Goal: Task Accomplishment & Management: Manage account settings

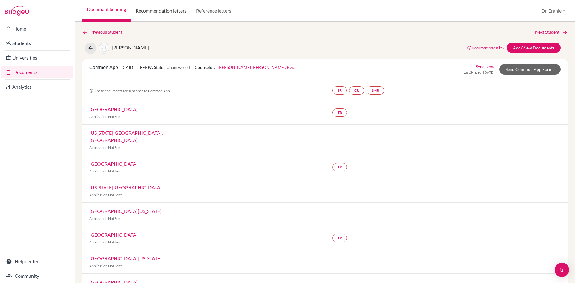
click at [181, 10] on link "Recommendation letters" at bounding box center [161, 11] width 60 height 22
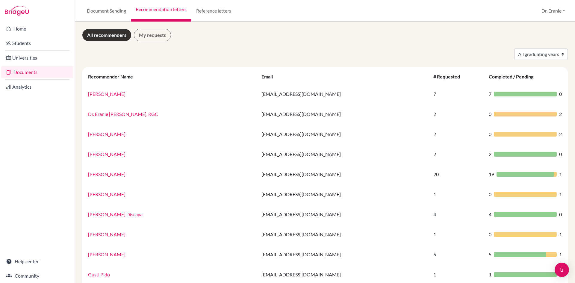
click at [29, 75] on link "Documents" at bounding box center [37, 72] width 72 height 12
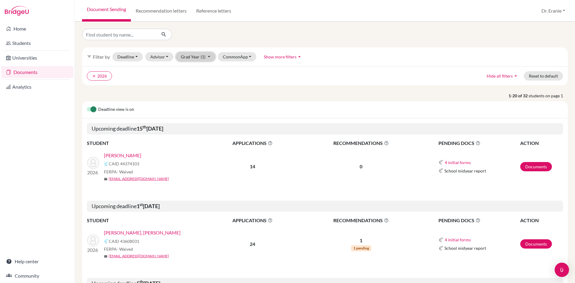
click at [210, 58] on button "Grad Year (1)" at bounding box center [196, 56] width 40 height 9
click at [196, 81] on div "2026 done" at bounding box center [193, 78] width 21 height 7
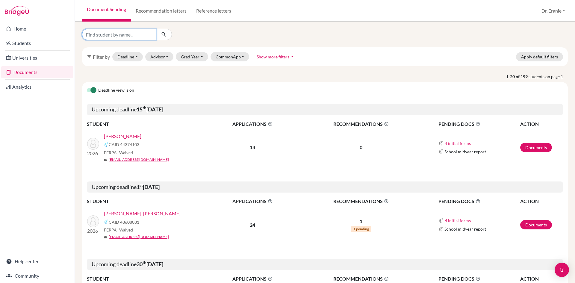
click at [107, 31] on input "Find student by name..." at bounding box center [119, 34] width 74 height 11
type input "Joshua Tsu"
click at [161, 33] on icon "submit" at bounding box center [164, 34] width 6 height 6
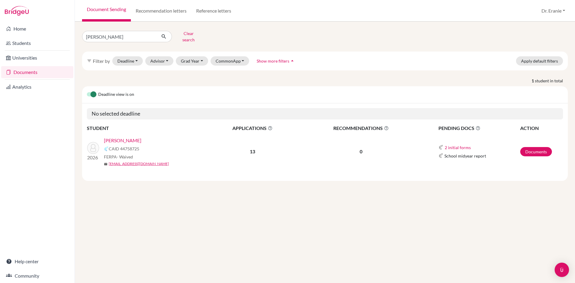
click at [134, 137] on link "[PERSON_NAME]" at bounding box center [122, 140] width 37 height 7
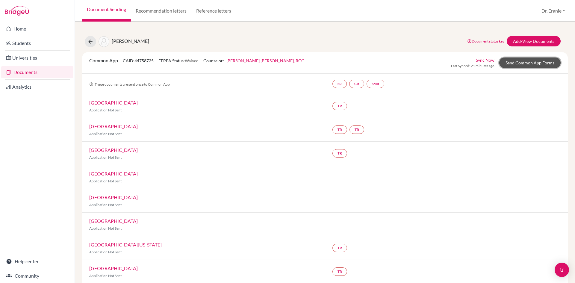
click at [538, 66] on link "Send Common App Forms" at bounding box center [529, 62] width 61 height 10
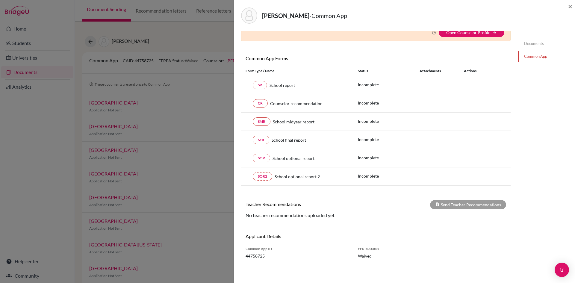
scroll to position [37, 0]
click at [571, 9] on span "×" at bounding box center [570, 6] width 4 height 9
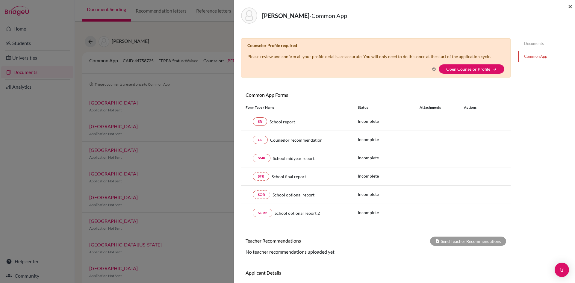
click at [570, 7] on span "×" at bounding box center [570, 6] width 4 height 9
click at [569, 6] on span "×" at bounding box center [570, 6] width 4 height 9
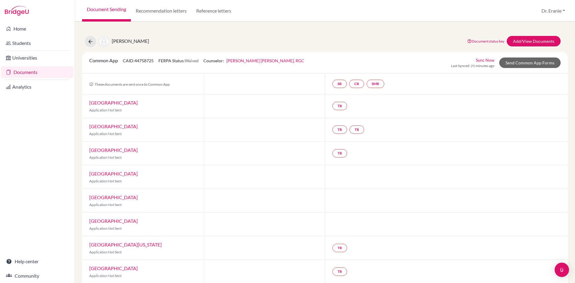
click at [24, 71] on link "Documents" at bounding box center [37, 72] width 72 height 12
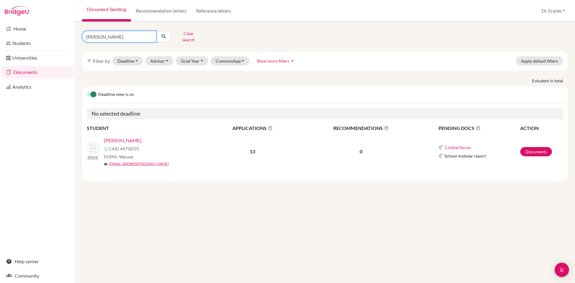
click at [110, 38] on input "Joshua Tsu" at bounding box center [119, 36] width 74 height 11
click at [195, 34] on button "Clear search" at bounding box center [188, 37] width 33 height 16
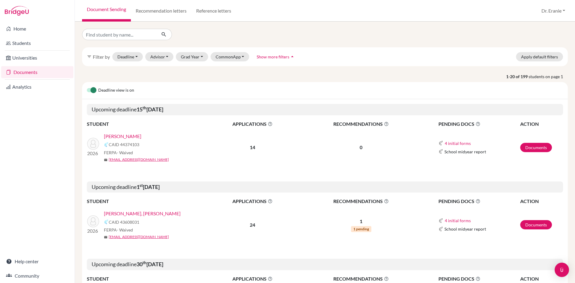
click at [121, 135] on link "[PERSON_NAME]" at bounding box center [122, 136] width 37 height 7
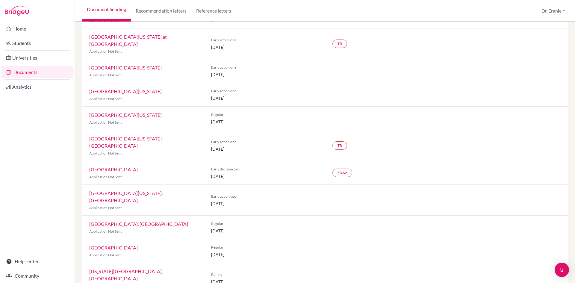
scroll to position [156, 0]
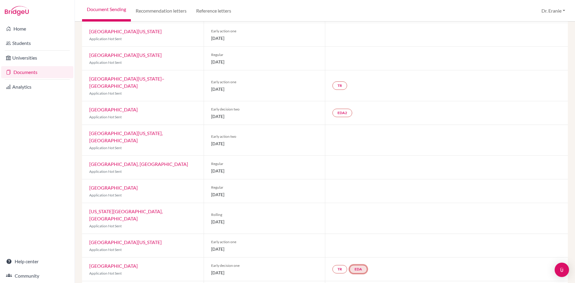
click at [357, 265] on link "EDA" at bounding box center [358, 269] width 18 height 8
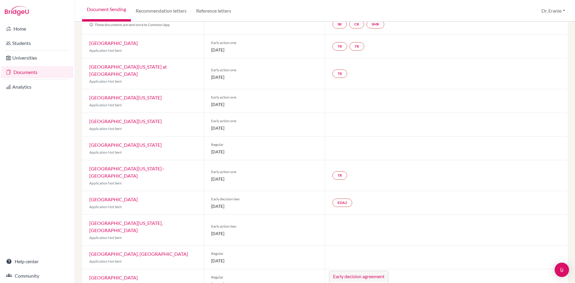
scroll to position [0, 0]
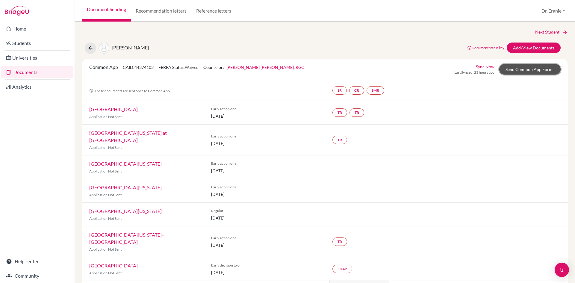
click at [514, 69] on link "Send Common App Forms" at bounding box center [529, 69] width 61 height 10
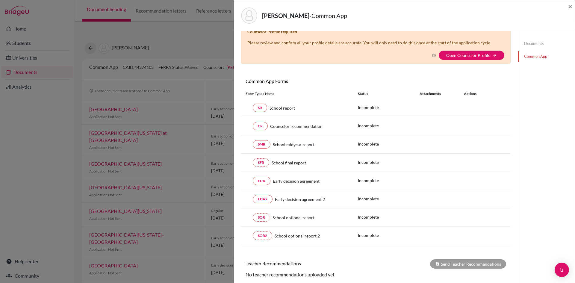
scroll to position [13, 0]
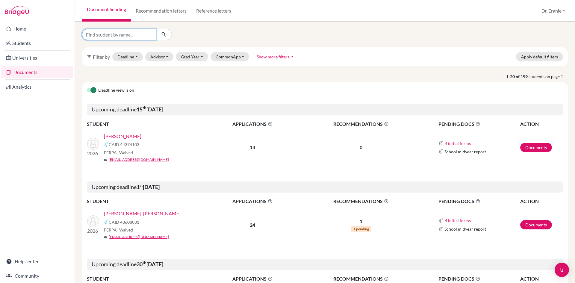
click at [116, 35] on input "Find student by name..." at bounding box center [119, 34] width 74 height 11
type input "[PERSON_NAME]"
click at [164, 34] on icon "submit" at bounding box center [164, 34] width 6 height 6
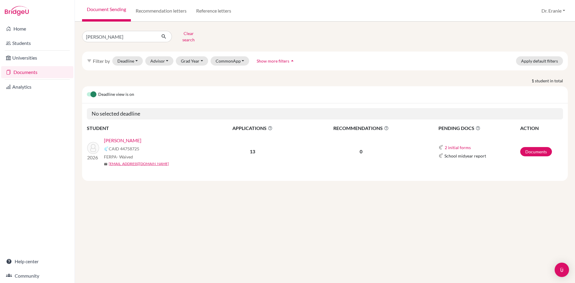
click at [139, 138] on link "[PERSON_NAME]" at bounding box center [122, 140] width 37 height 7
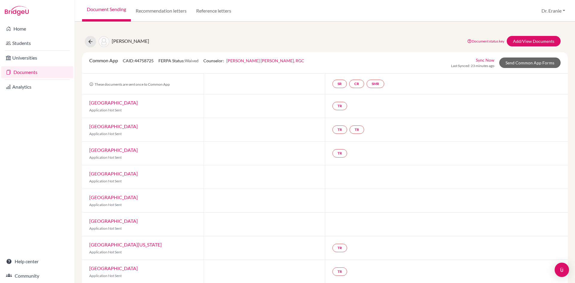
click at [108, 102] on link "Boston University" at bounding box center [113, 103] width 48 height 6
click at [96, 128] on link "Emory University" at bounding box center [113, 126] width 48 height 6
click at [102, 152] on link "Rensselaer Polytechnic Institute" at bounding box center [113, 150] width 48 height 6
click at [99, 177] on div "Rochester Institute of Technology Application Not Sent" at bounding box center [143, 176] width 122 height 23
click at [99, 176] on div "Rochester Institute of Technology Application Not Sent" at bounding box center [143, 176] width 122 height 23
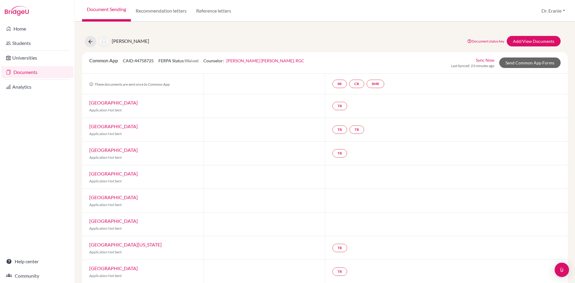
click at [99, 174] on link "Rochester Institute of Technology" at bounding box center [113, 174] width 48 height 6
click at [100, 201] on div "Stony Brook University Application Not Sent" at bounding box center [143, 200] width 122 height 23
click at [100, 200] on div "Stony Brook University Application Not Sent" at bounding box center [143, 200] width 122 height 23
click at [100, 199] on link "Stony Brook University" at bounding box center [113, 197] width 48 height 6
click at [105, 221] on link "Buffalo State College" at bounding box center [113, 221] width 48 height 6
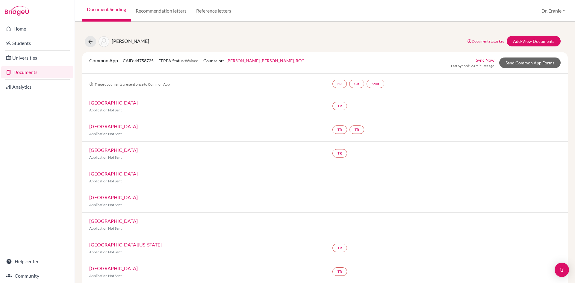
click at [116, 245] on link "University of Michigan" at bounding box center [125, 245] width 72 height 6
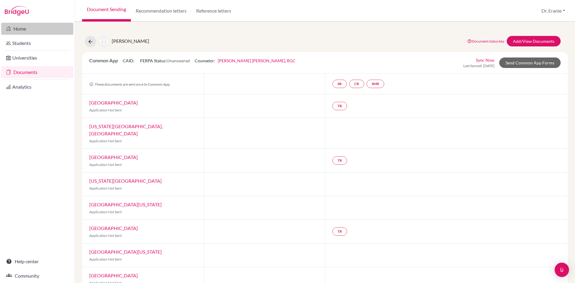
click at [33, 27] on link "Home" at bounding box center [37, 29] width 72 height 12
click at [13, 27] on link "Home" at bounding box center [37, 29] width 72 height 12
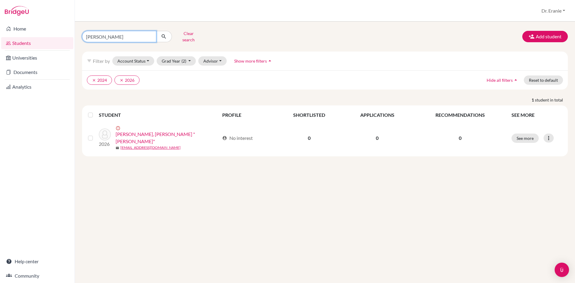
click at [150, 34] on input "[PERSON_NAME]" at bounding box center [119, 36] width 74 height 11
click at [138, 34] on input "Find student by name..." at bounding box center [119, 36] width 74 height 11
type input "[PERSON_NAME]"
click at [164, 34] on icon "submit" at bounding box center [164, 37] width 6 height 6
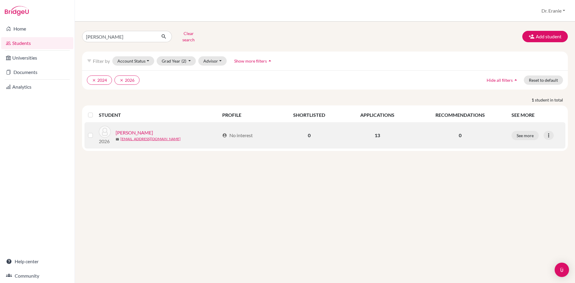
click at [142, 129] on link "[PERSON_NAME]" at bounding box center [134, 132] width 37 height 7
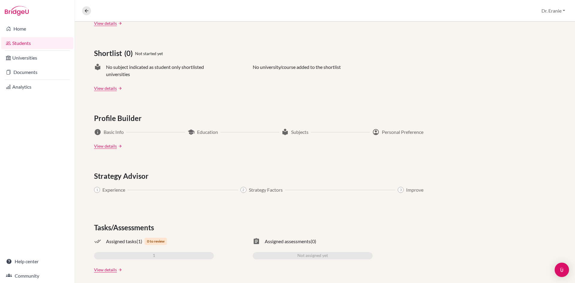
scroll to position [244, 0]
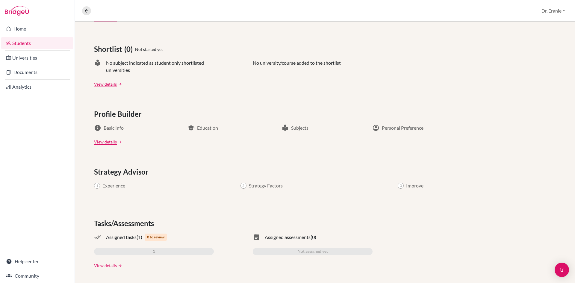
click at [108, 266] on link "View details" at bounding box center [105, 265] width 23 height 6
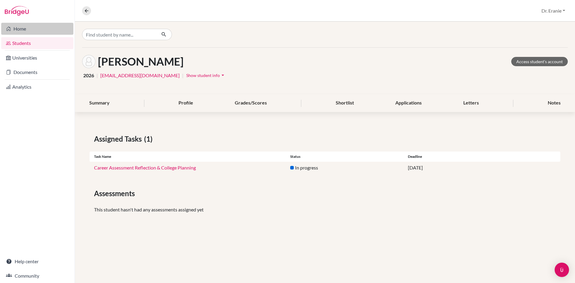
click at [20, 26] on link "Home" at bounding box center [37, 29] width 72 height 12
